Goal: Information Seeking & Learning: Learn about a topic

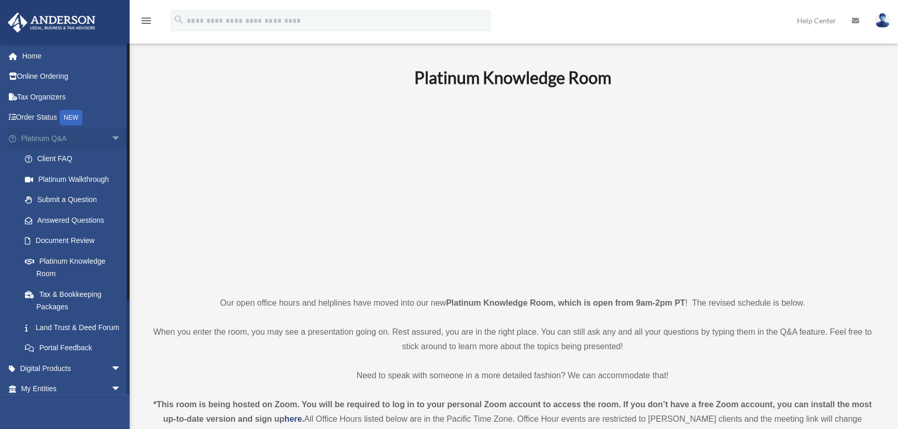
click at [43, 135] on link "Platinum Q&A arrow_drop_down" at bounding box center [72, 138] width 130 height 21
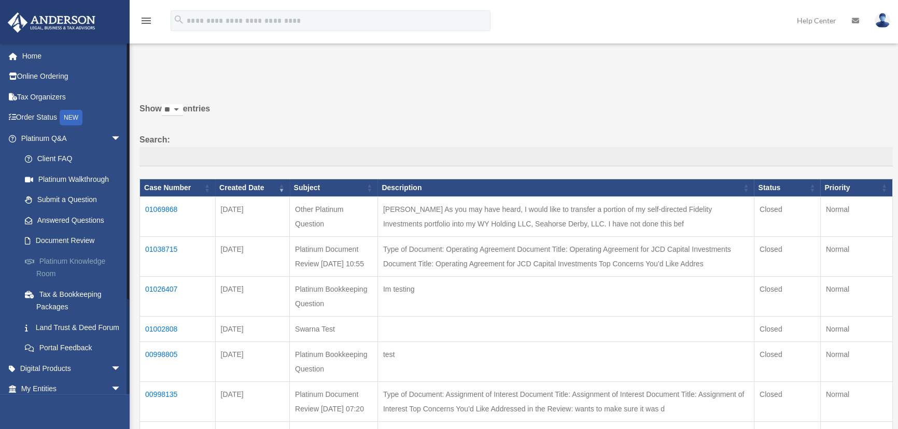
click at [53, 262] on link "Platinum Knowledge Room" at bounding box center [76, 267] width 122 height 33
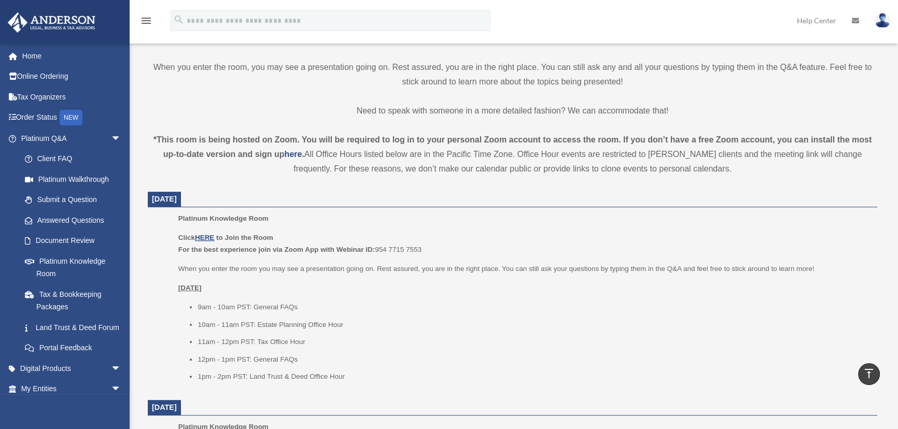
scroll to position [314, 0]
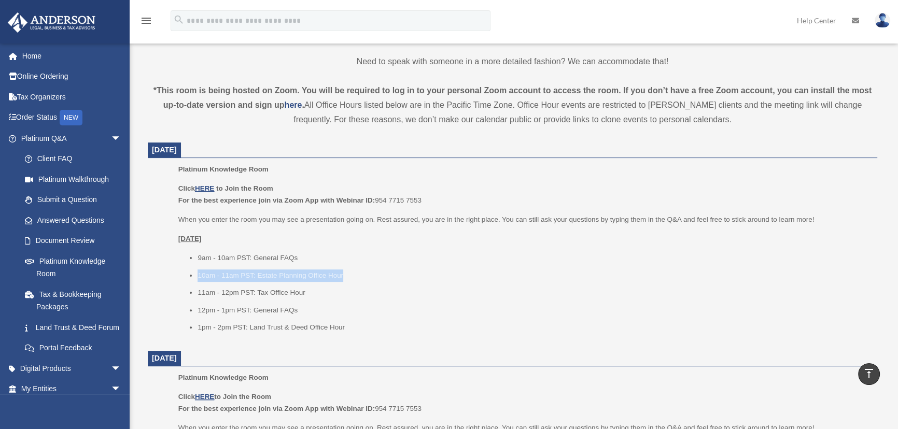
drag, startPoint x: 193, startPoint y: 272, endPoint x: 363, endPoint y: 271, distance: 170.1
click at [363, 271] on ul "9am - 10am PST: General FAQs 10am - 11am PST: Estate Planning Office Hour 11am …" at bounding box center [524, 293] width 692 height 82
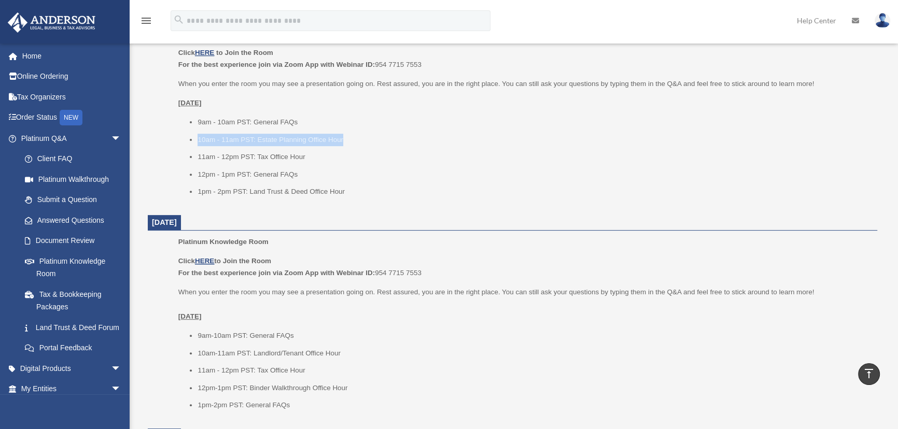
scroll to position [456, 0]
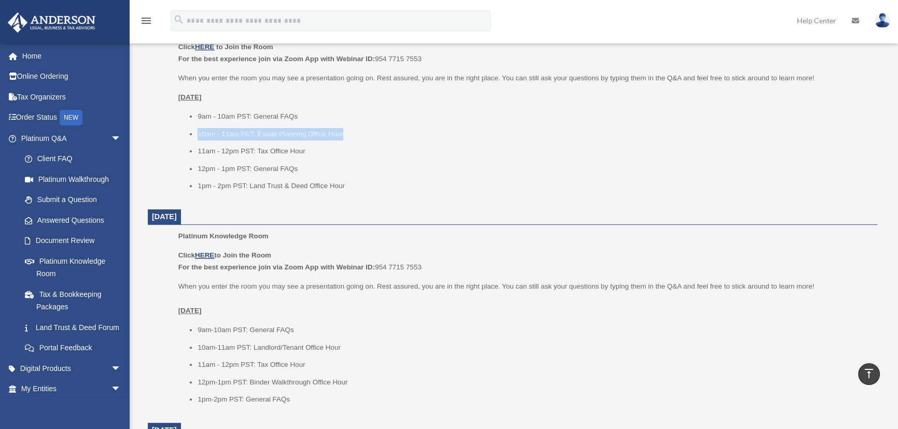
click at [659, 363] on li "11am - 12pm PST: Tax Office Hour" at bounding box center [534, 365] width 673 height 12
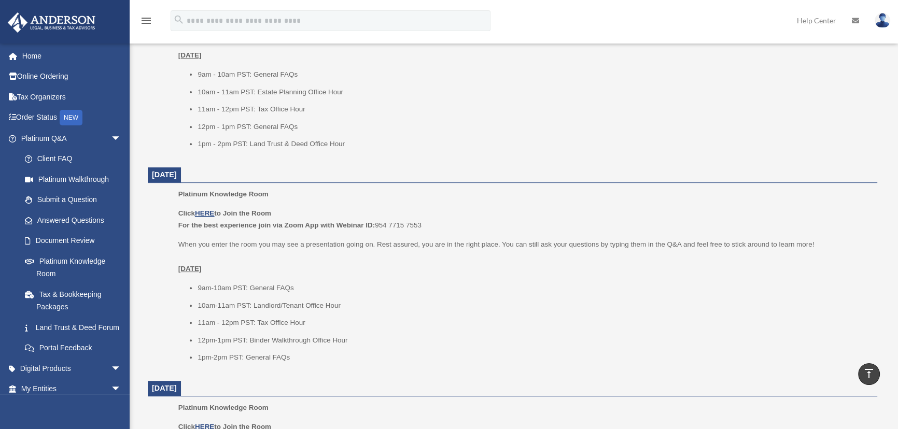
scroll to position [503, 0]
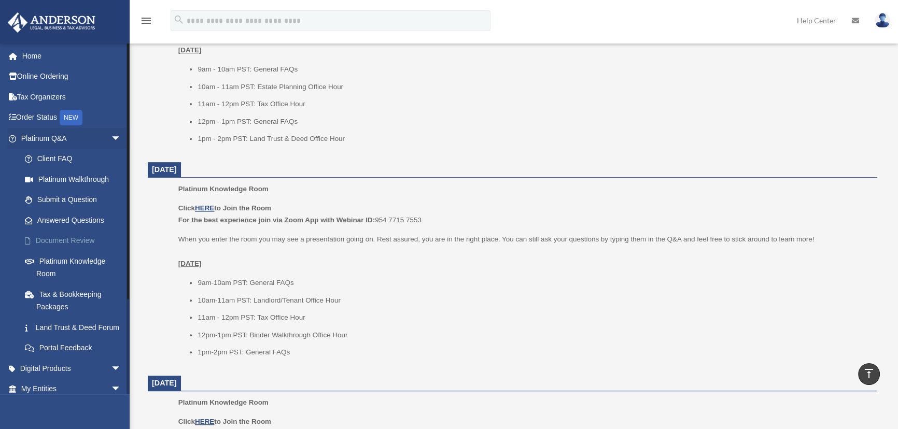
click at [58, 241] on link "Document Review" at bounding box center [76, 241] width 122 height 21
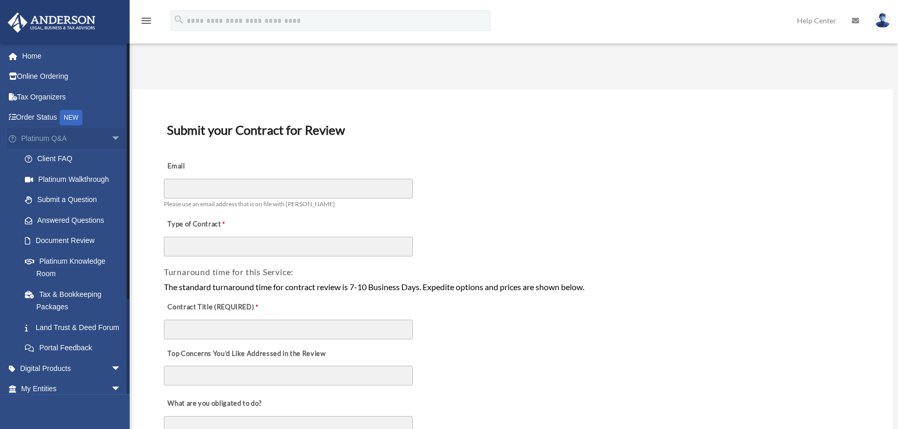
click at [38, 137] on link "Platinum Q&A arrow_drop_down" at bounding box center [72, 138] width 130 height 21
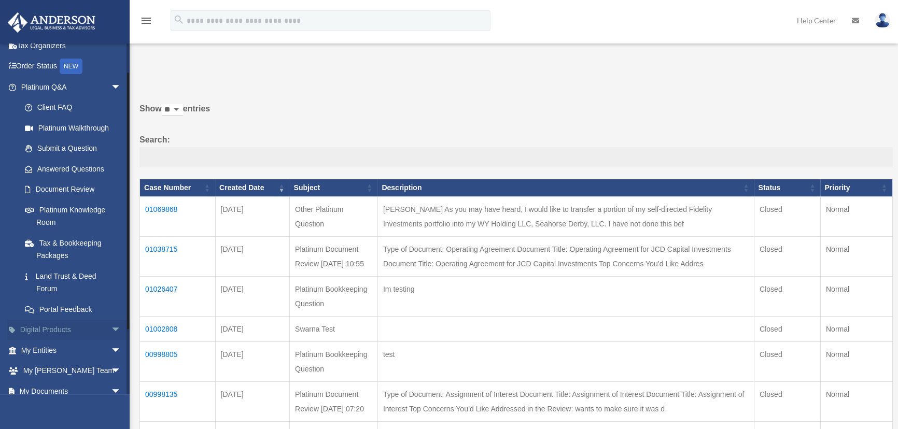
scroll to position [109, 0]
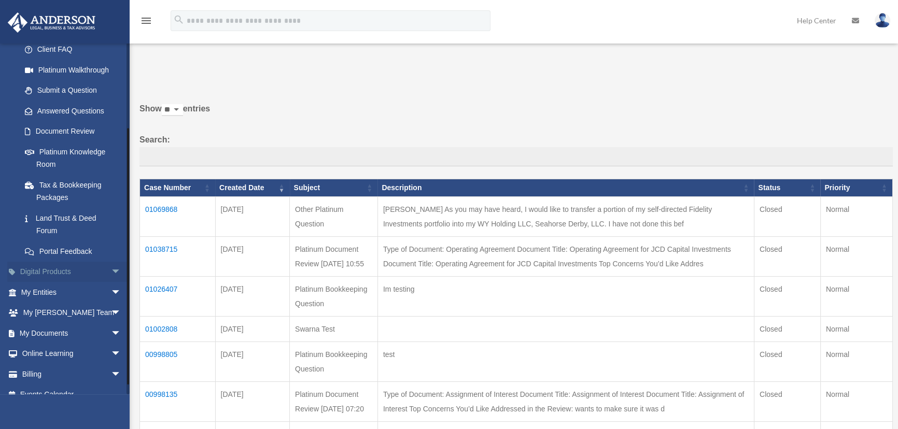
click at [60, 270] on link "Digital Products arrow_drop_down" at bounding box center [72, 272] width 130 height 21
click at [111, 269] on span "arrow_drop_down" at bounding box center [121, 272] width 21 height 21
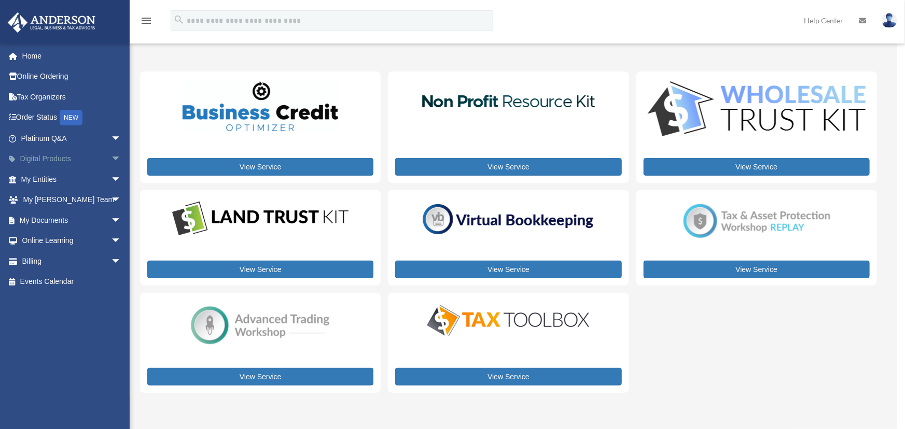
click at [111, 156] on span "arrow_drop_down" at bounding box center [121, 159] width 21 height 21
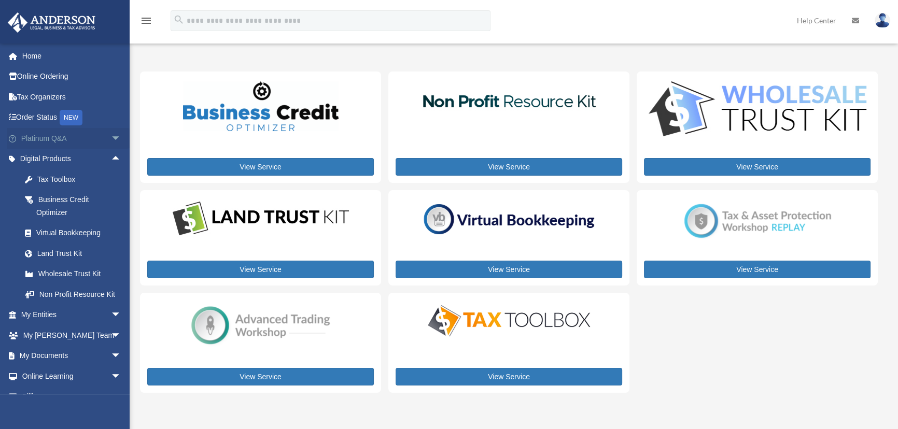
click at [62, 143] on link "Platinum Q&A arrow_drop_down" at bounding box center [72, 138] width 130 height 21
click at [111, 135] on span "arrow_drop_down" at bounding box center [121, 138] width 21 height 21
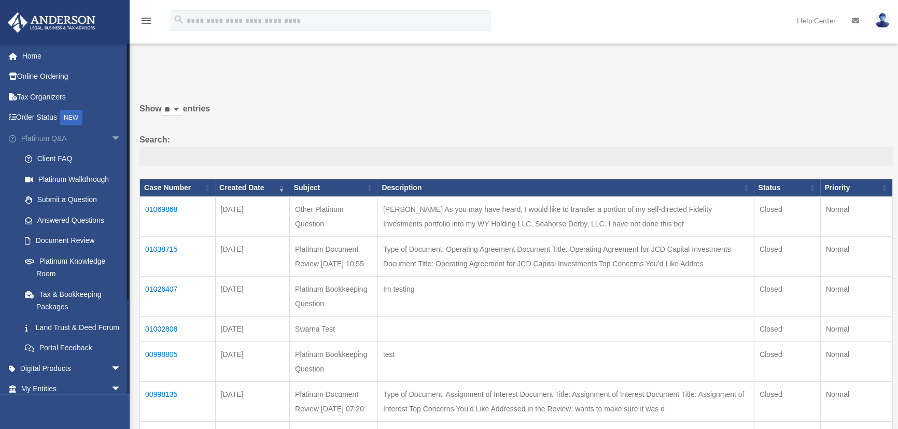
click at [44, 141] on link "Platinum Q&A arrow_drop_down" at bounding box center [72, 138] width 130 height 21
click at [111, 137] on span "arrow_drop_down" at bounding box center [121, 138] width 21 height 21
